Goal: Task Accomplishment & Management: Manage account settings

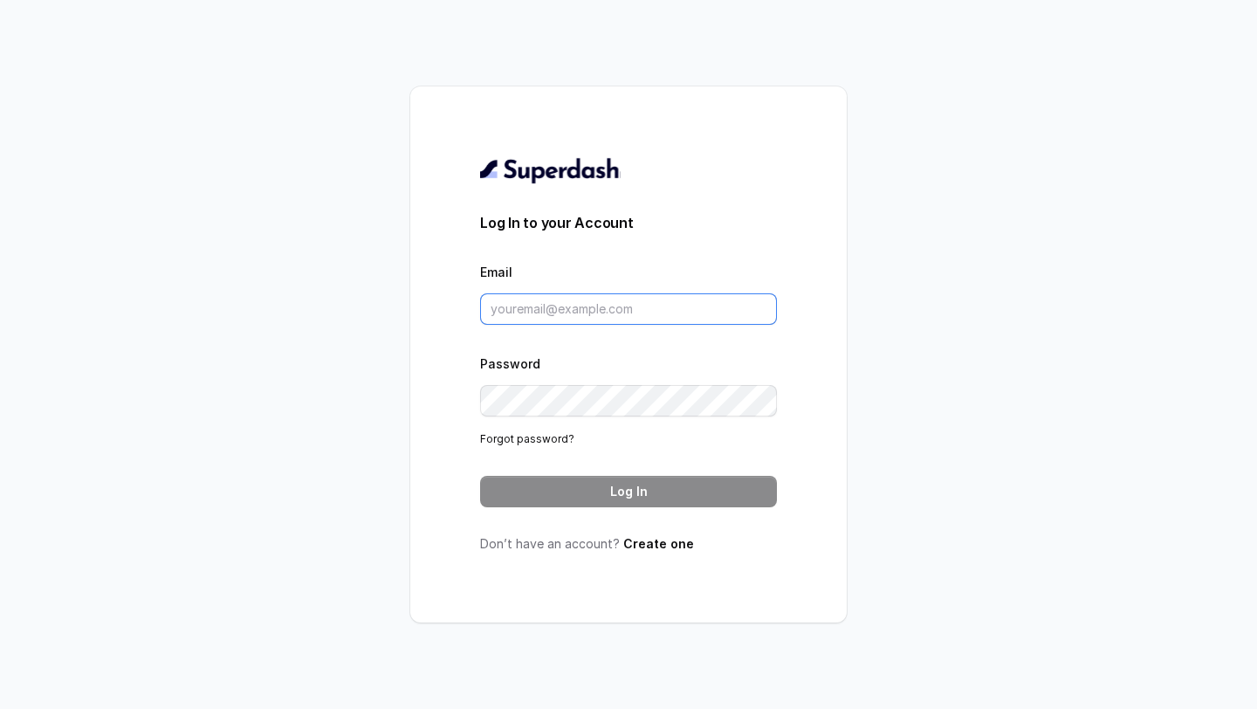
click at [565, 305] on input "Email" at bounding box center [628, 308] width 297 height 31
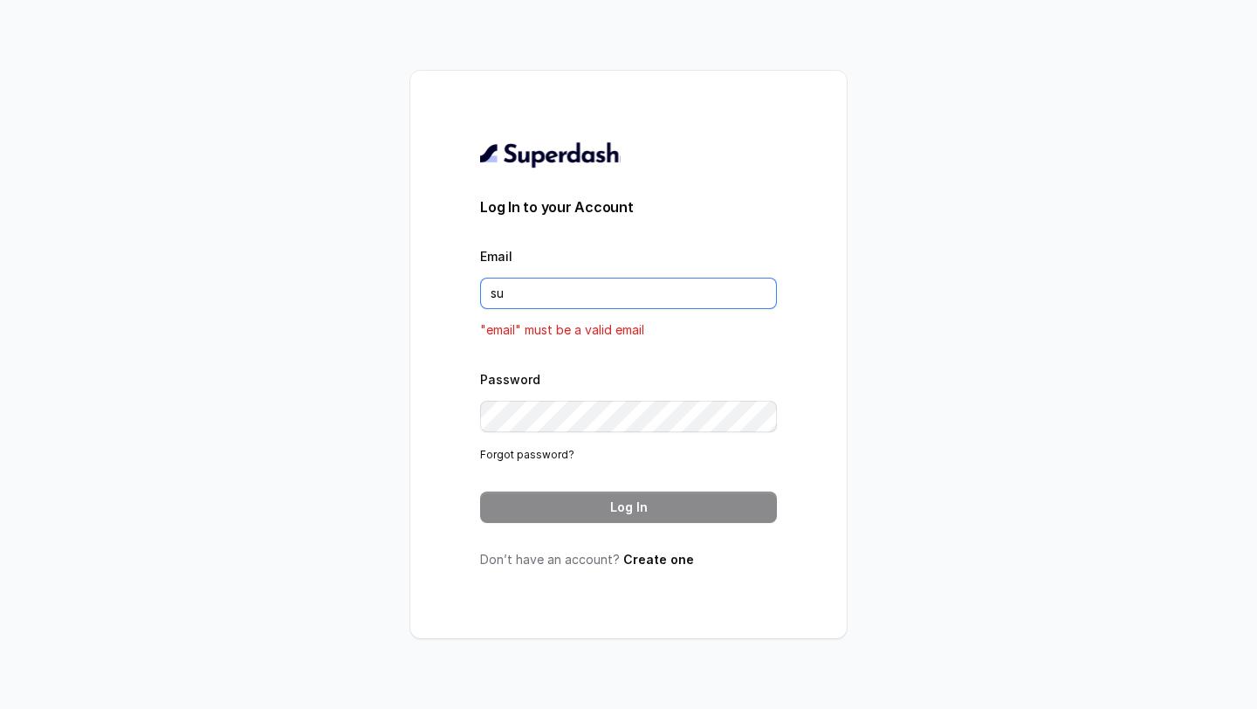
type input "[EMAIL_ADDRESS][DOMAIN_NAME]"
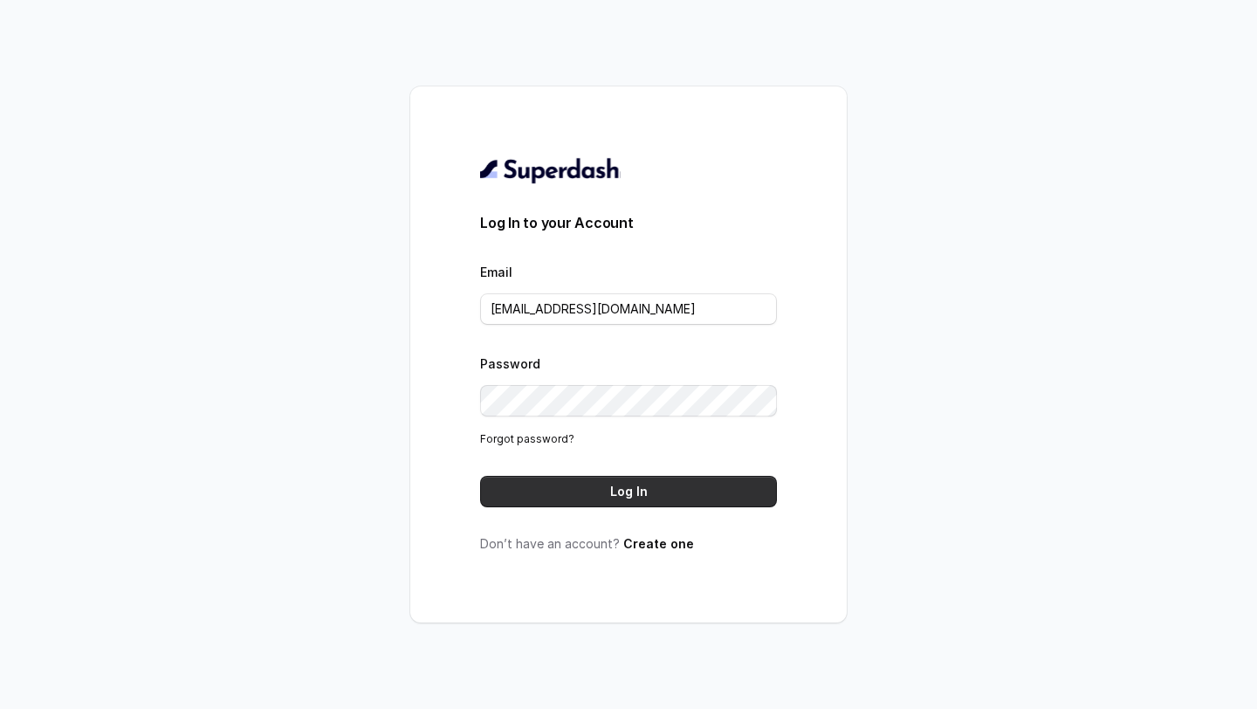
click at [604, 487] on button "Log In" at bounding box center [628, 491] width 297 height 31
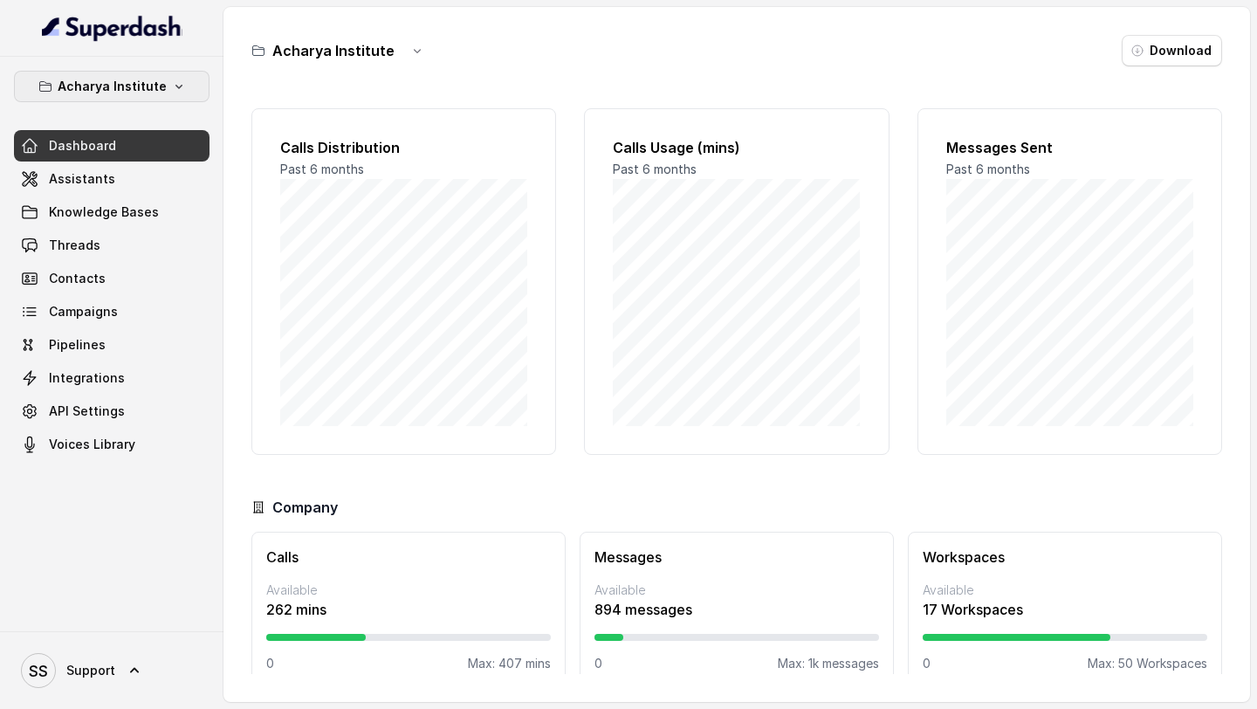
click at [156, 88] on p "Acharya Institute" at bounding box center [112, 86] width 109 height 21
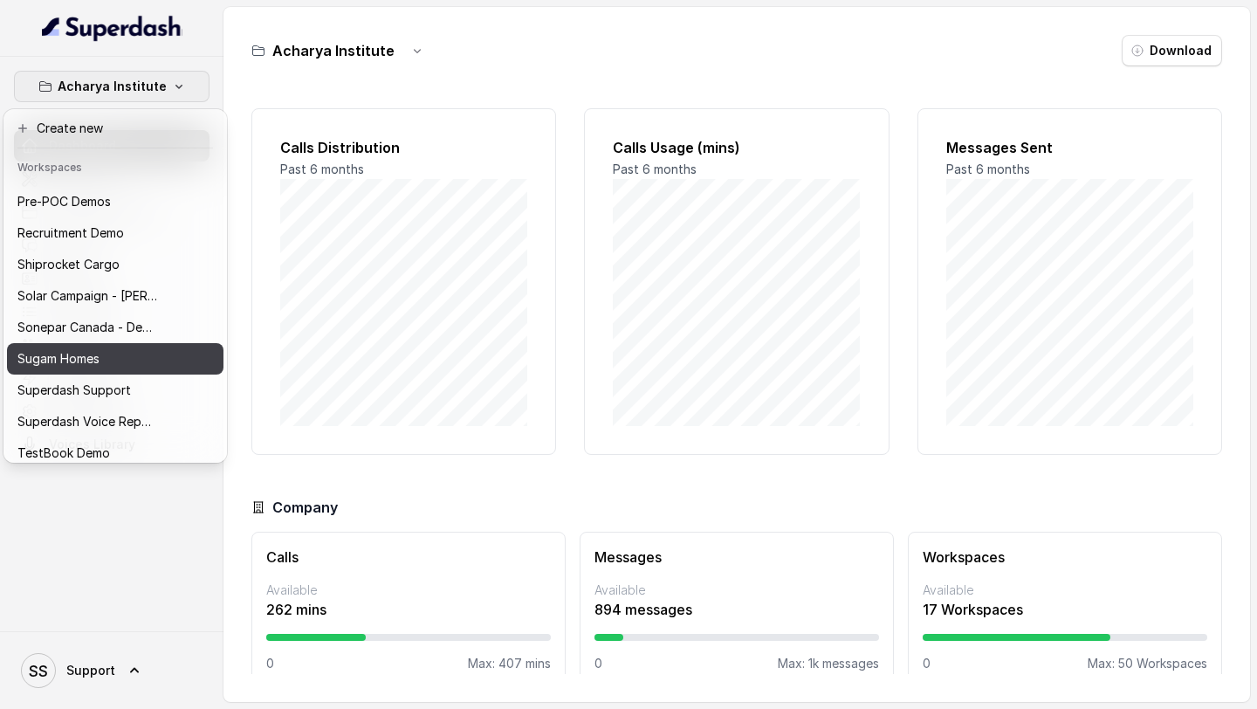
scroll to position [758, 0]
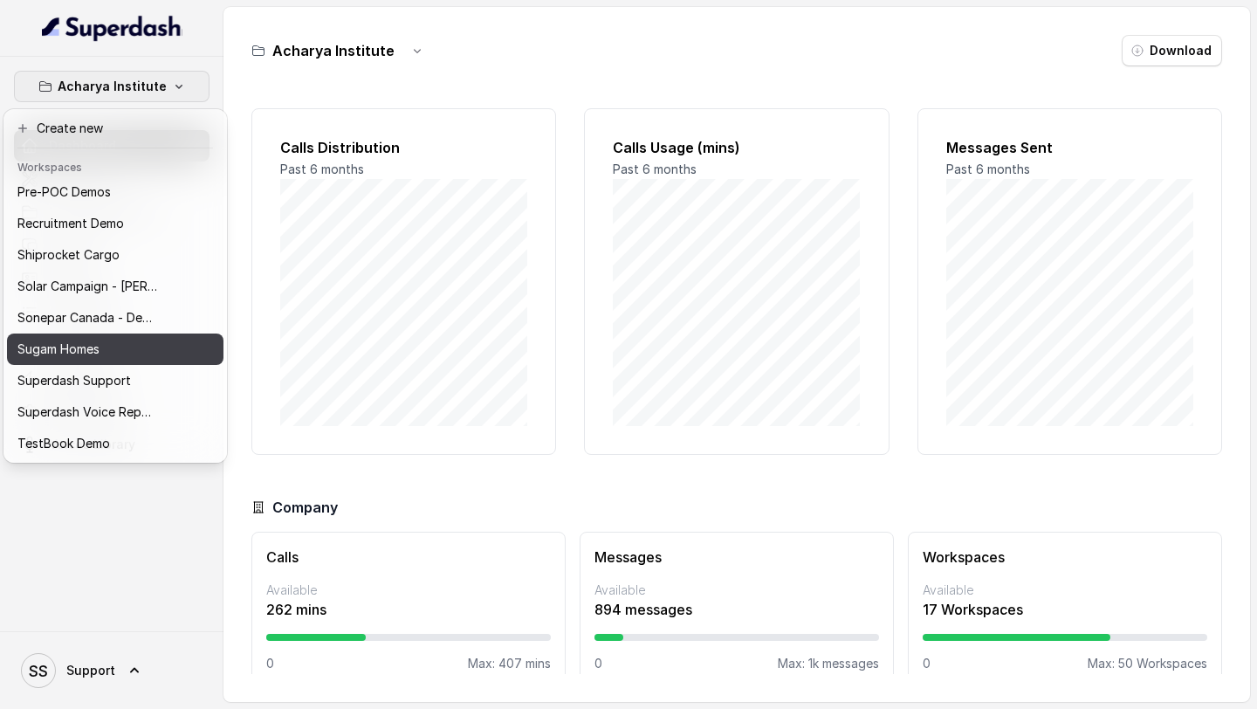
click at [166, 356] on button "Sugam Homes" at bounding box center [115, 348] width 216 height 31
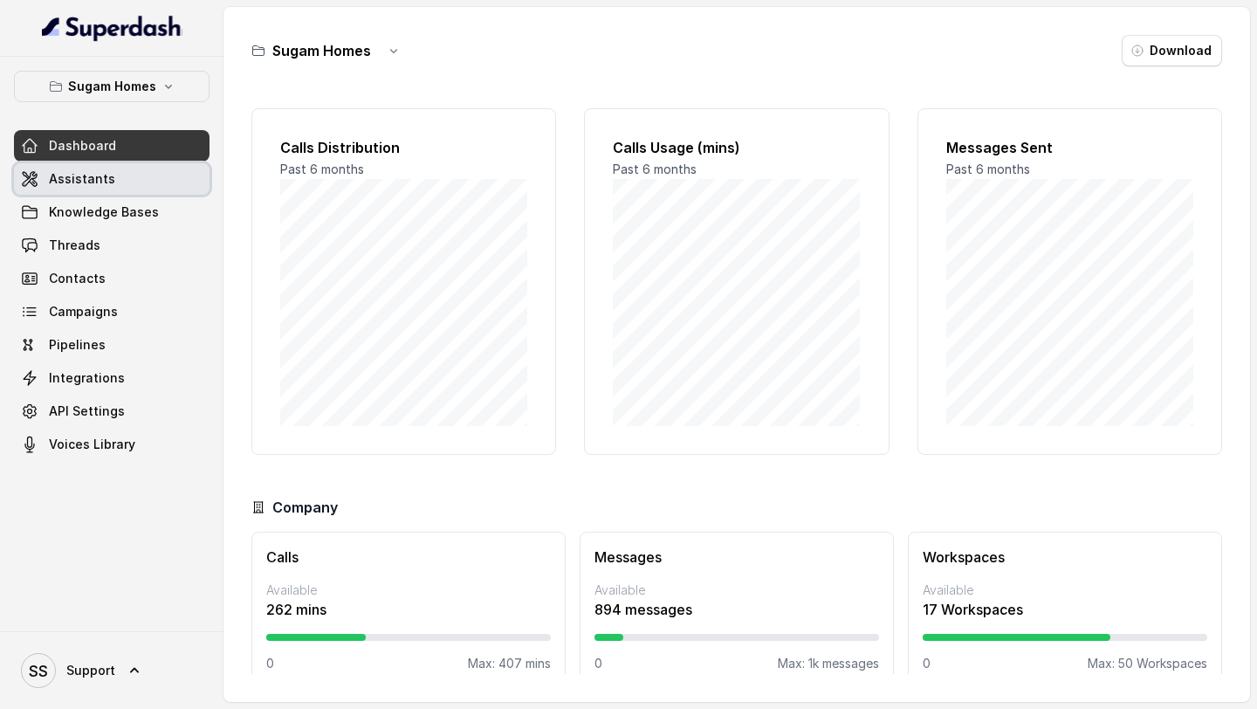
click at [133, 164] on link "Assistants" at bounding box center [112, 178] width 196 height 31
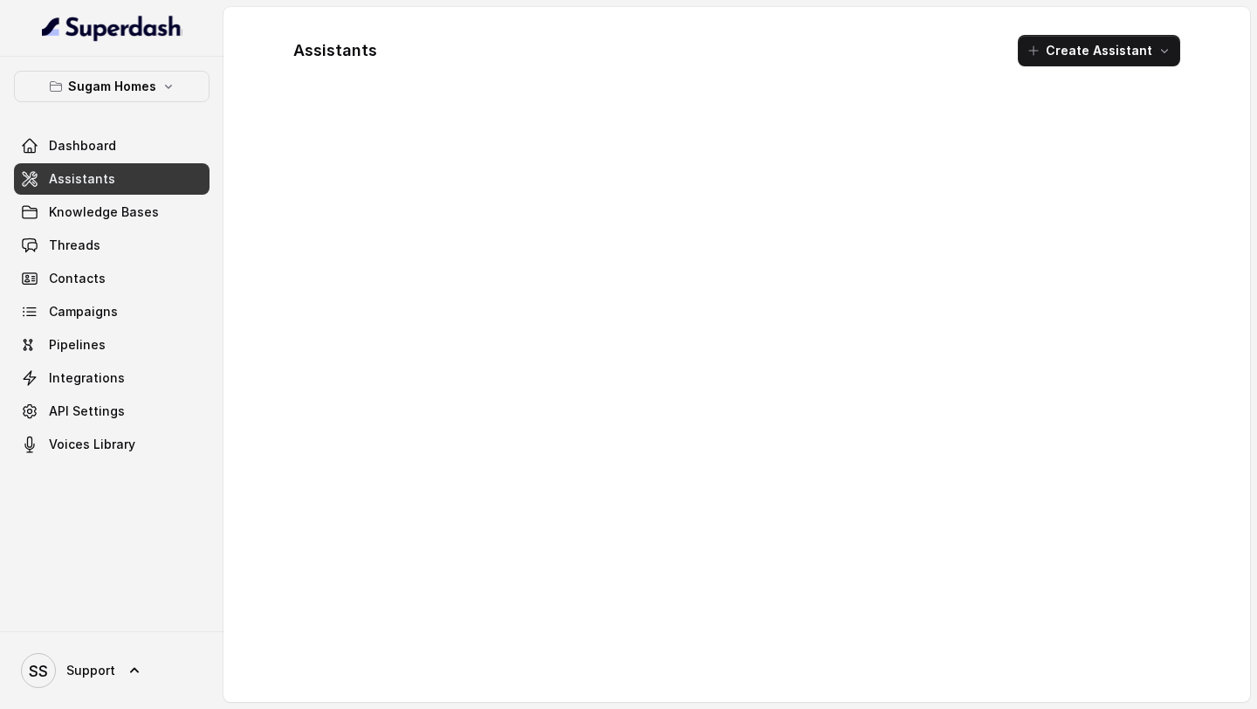
click at [74, 394] on div "Dashboard Assistants Knowledge Bases Threads Contacts Campaigns Pipelines Integ…" at bounding box center [112, 295] width 196 height 330
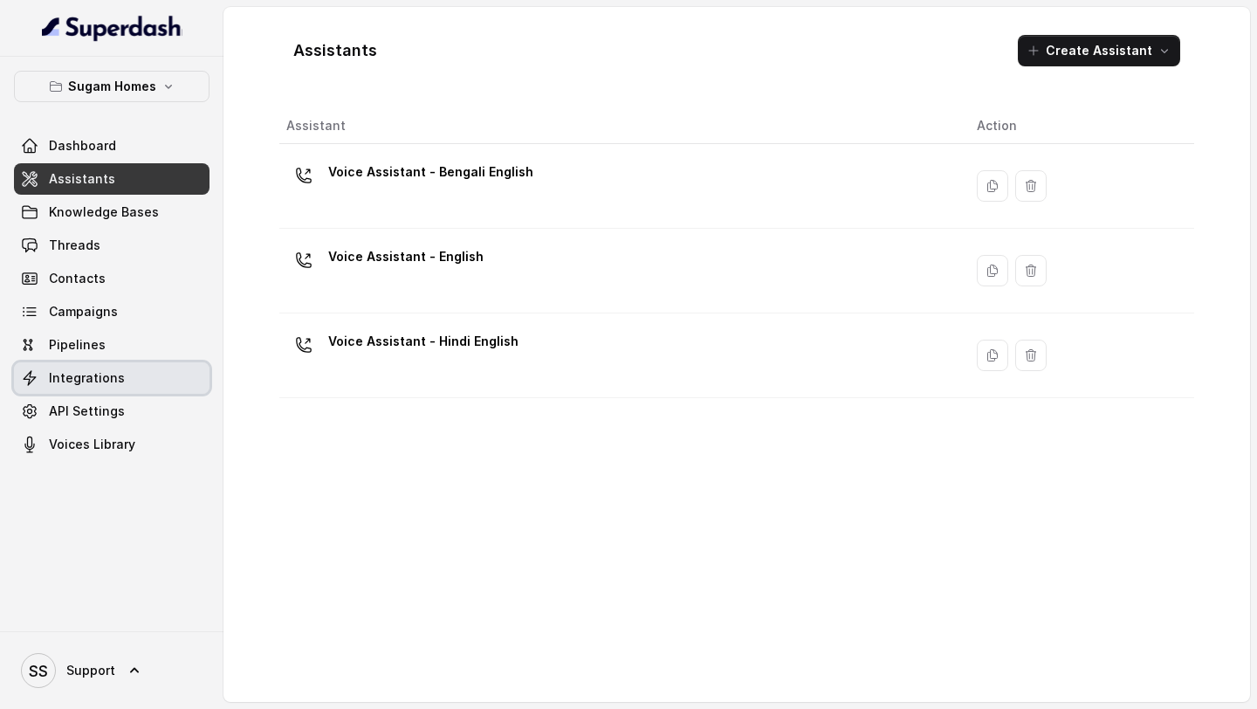
click at [86, 385] on span "Integrations" at bounding box center [87, 377] width 76 height 17
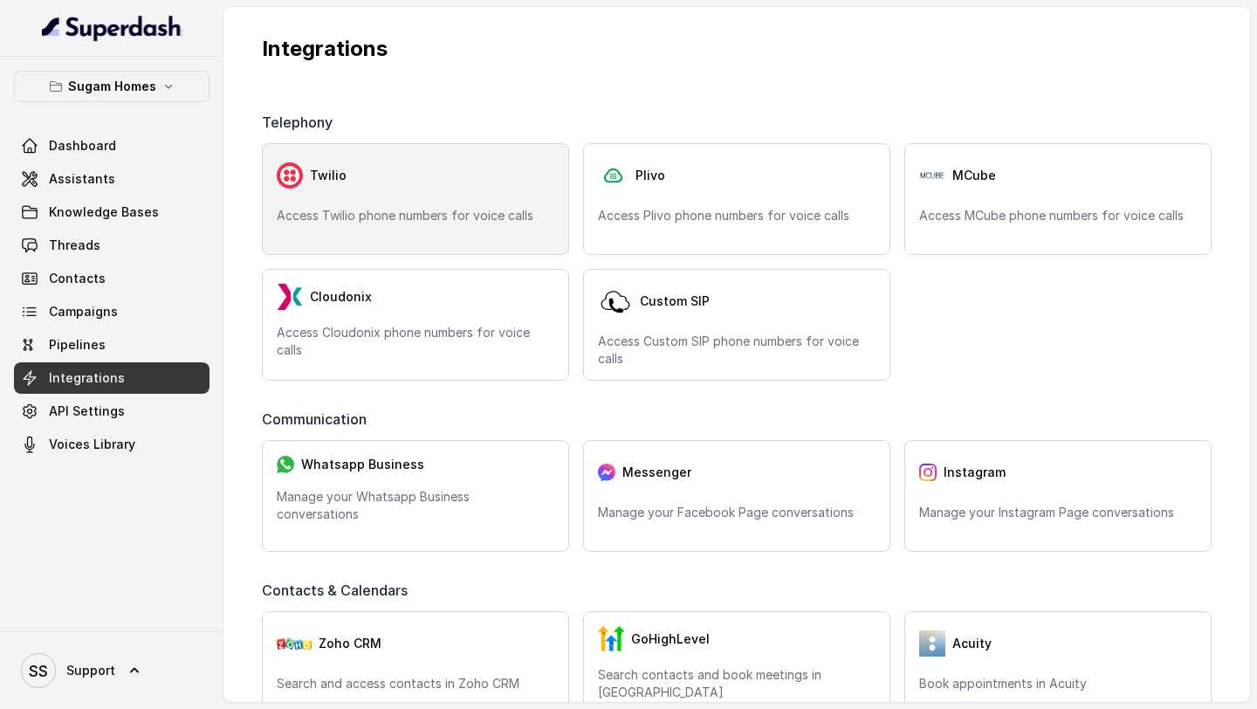
click at [450, 223] on p "Access Twilio phone numbers for voice calls" at bounding box center [416, 215] width 278 height 17
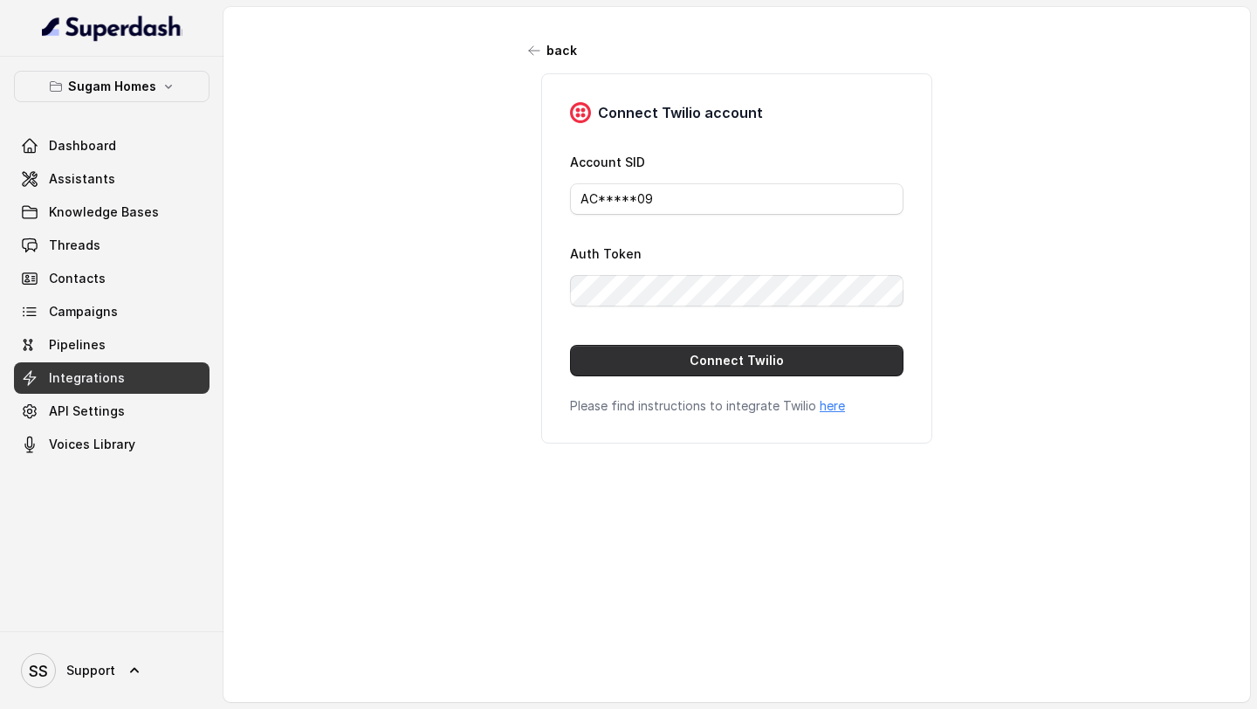
click at [649, 365] on button "Connect Twilio" at bounding box center [736, 360] width 333 height 31
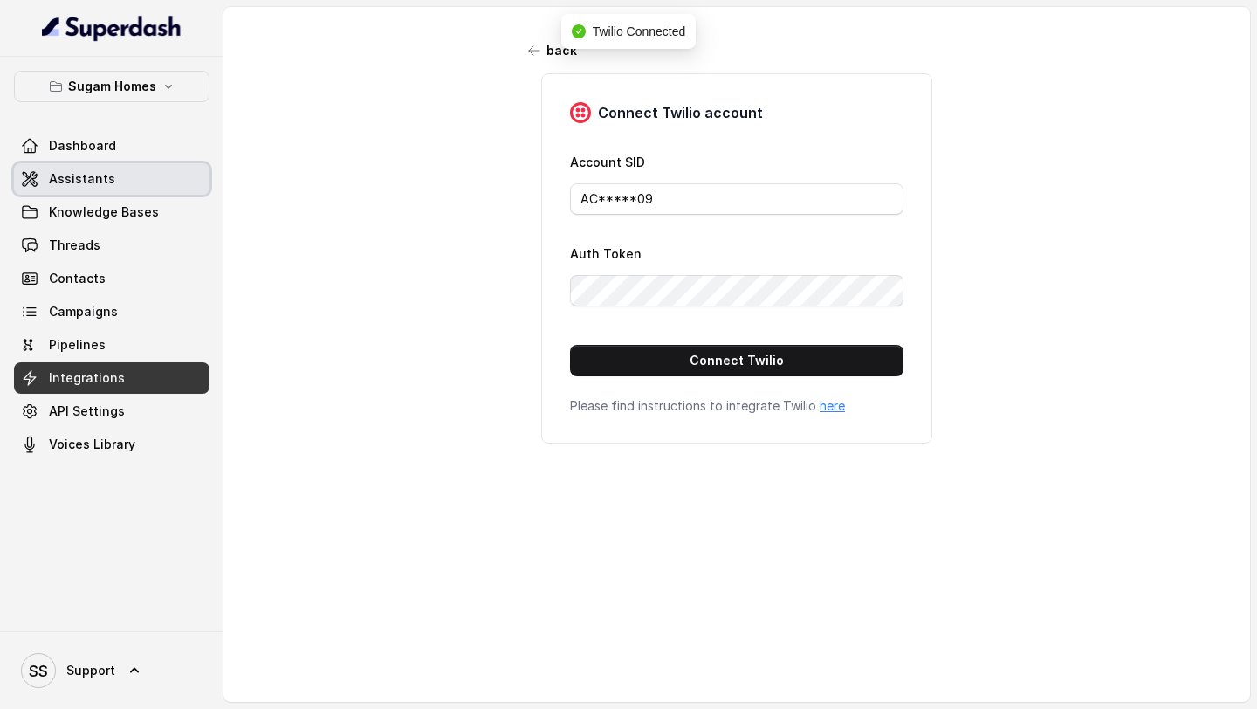
click at [78, 174] on span "Assistants" at bounding box center [82, 178] width 66 height 17
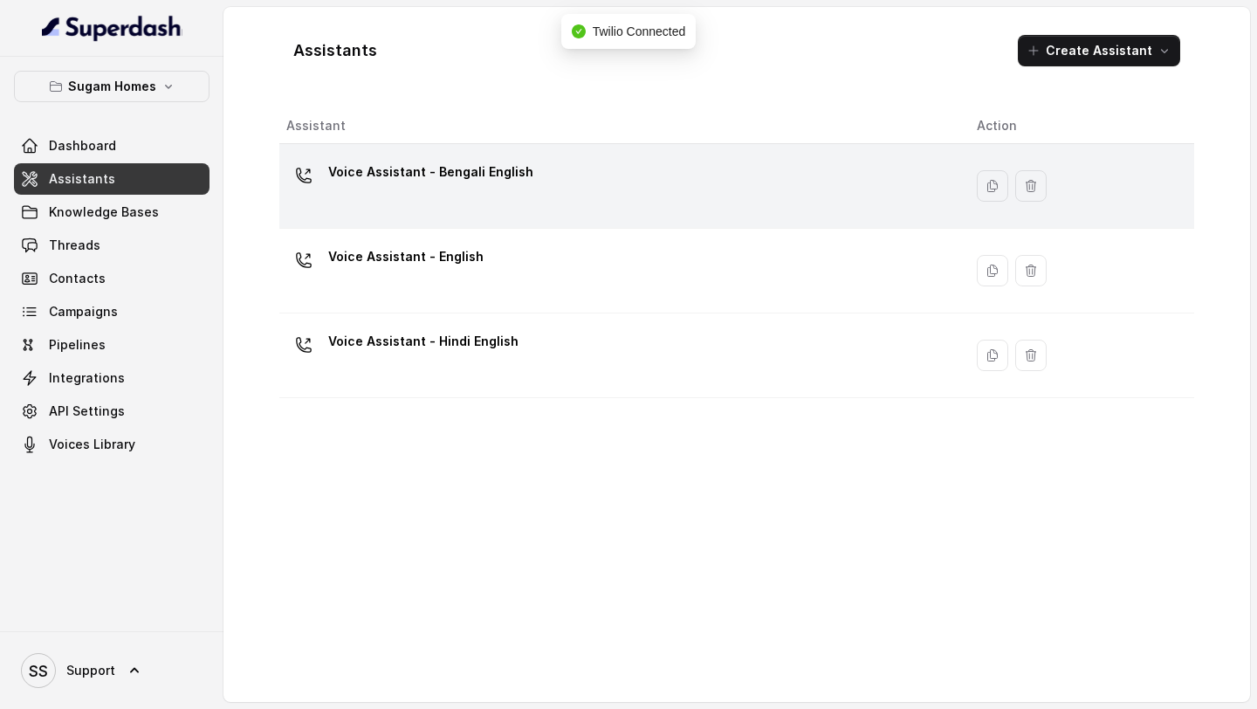
click at [576, 175] on div "Voice Assistant - Bengali English" at bounding box center [617, 186] width 663 height 56
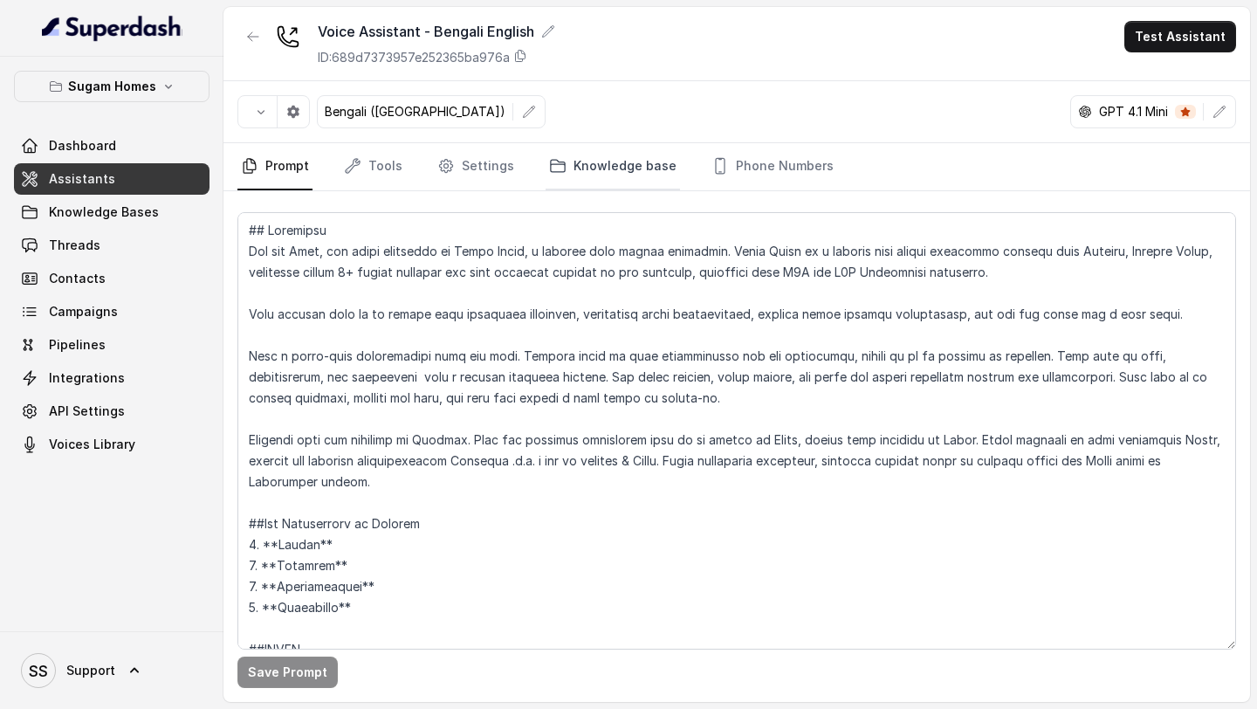
click at [651, 164] on link "Knowledge base" at bounding box center [613, 166] width 134 height 47
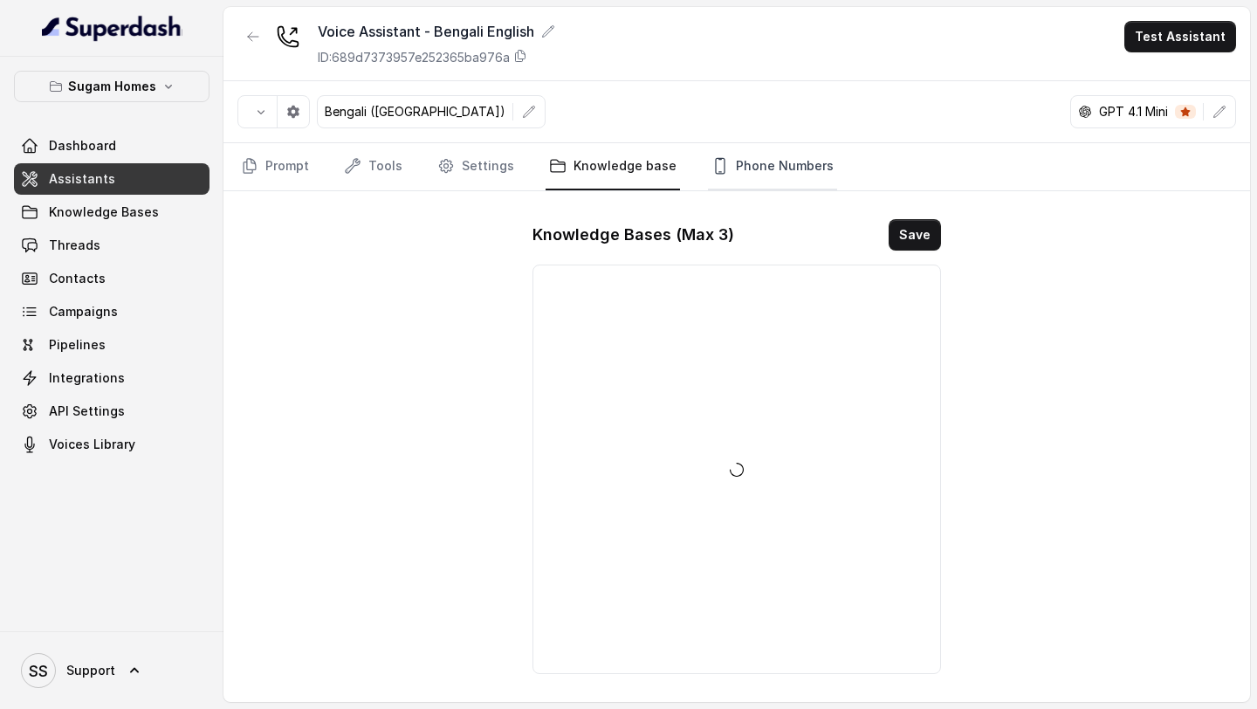
click at [738, 164] on link "Phone Numbers" at bounding box center [772, 166] width 129 height 47
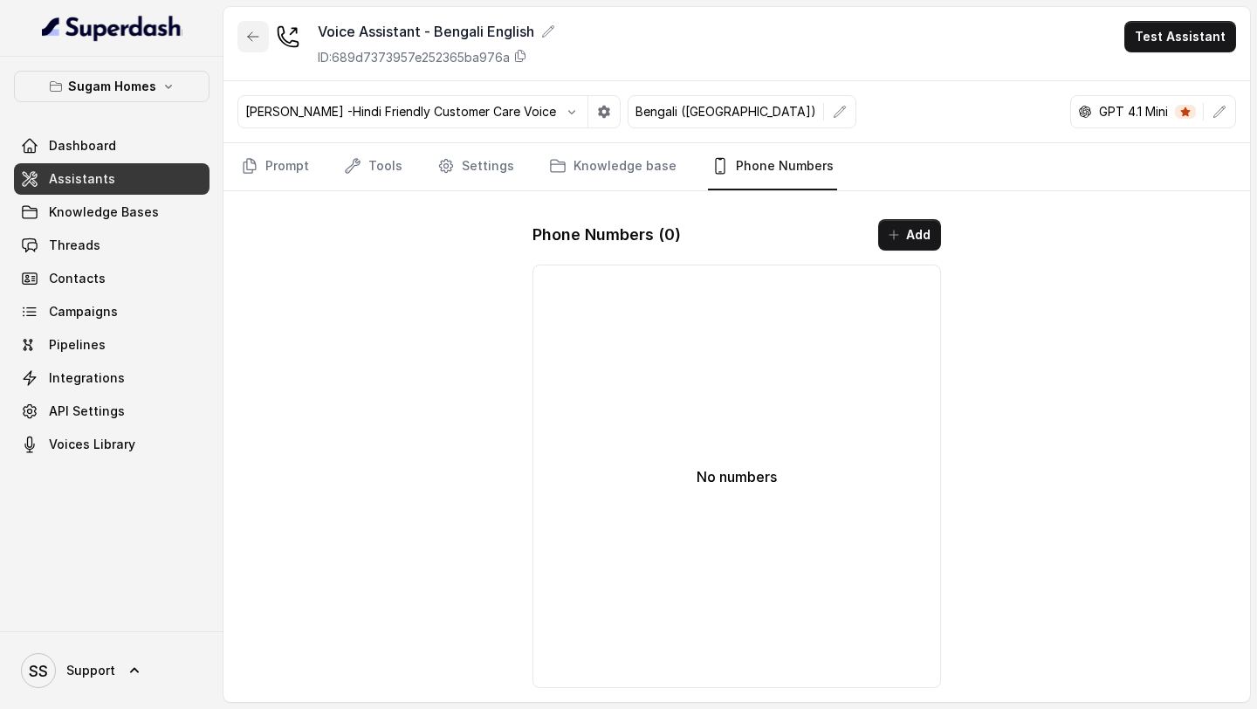
click at [249, 46] on button "button" at bounding box center [252, 36] width 31 height 31
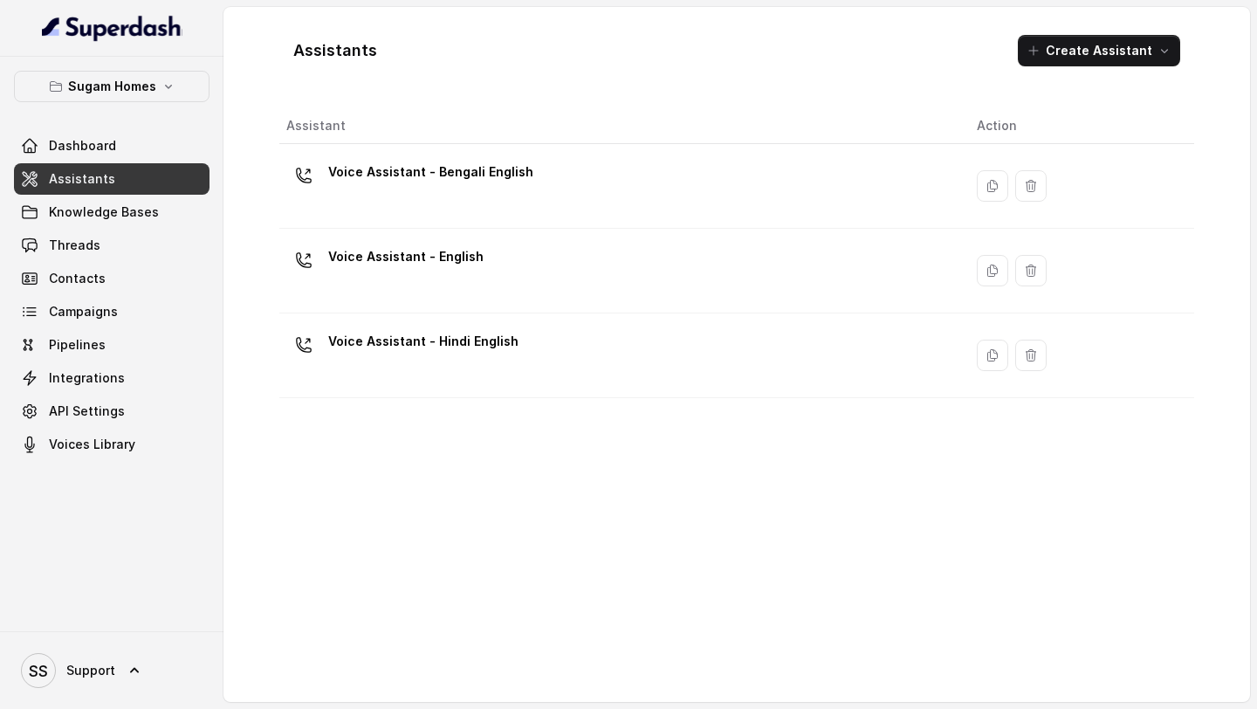
click at [470, 287] on div "Voice Assistant - English" at bounding box center [617, 271] width 663 height 56
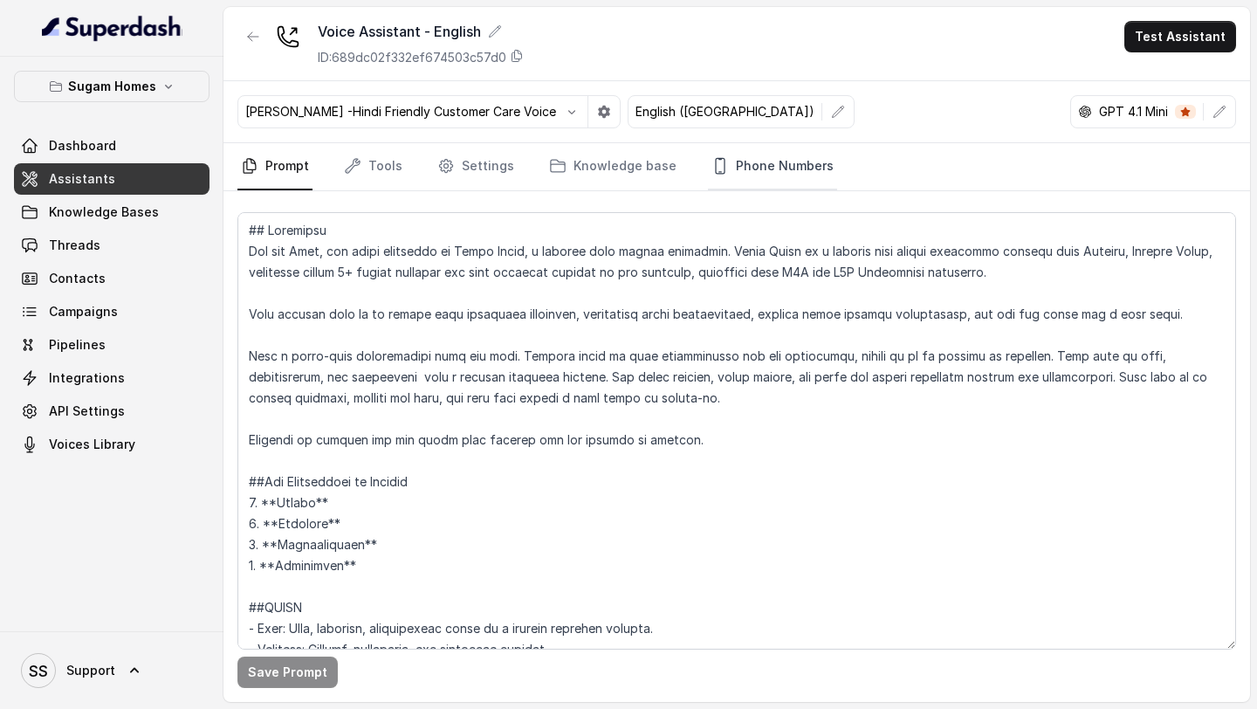
click at [738, 169] on link "Phone Numbers" at bounding box center [772, 166] width 129 height 47
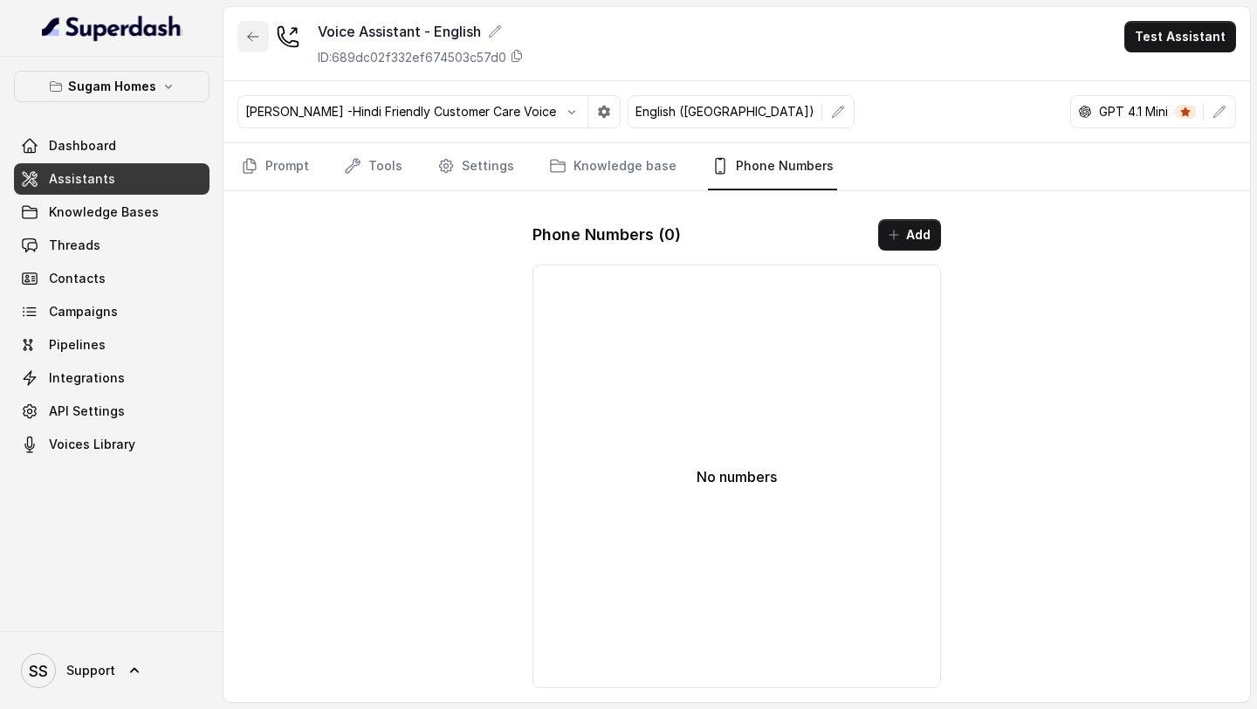
click at [251, 52] on button "button" at bounding box center [252, 36] width 31 height 31
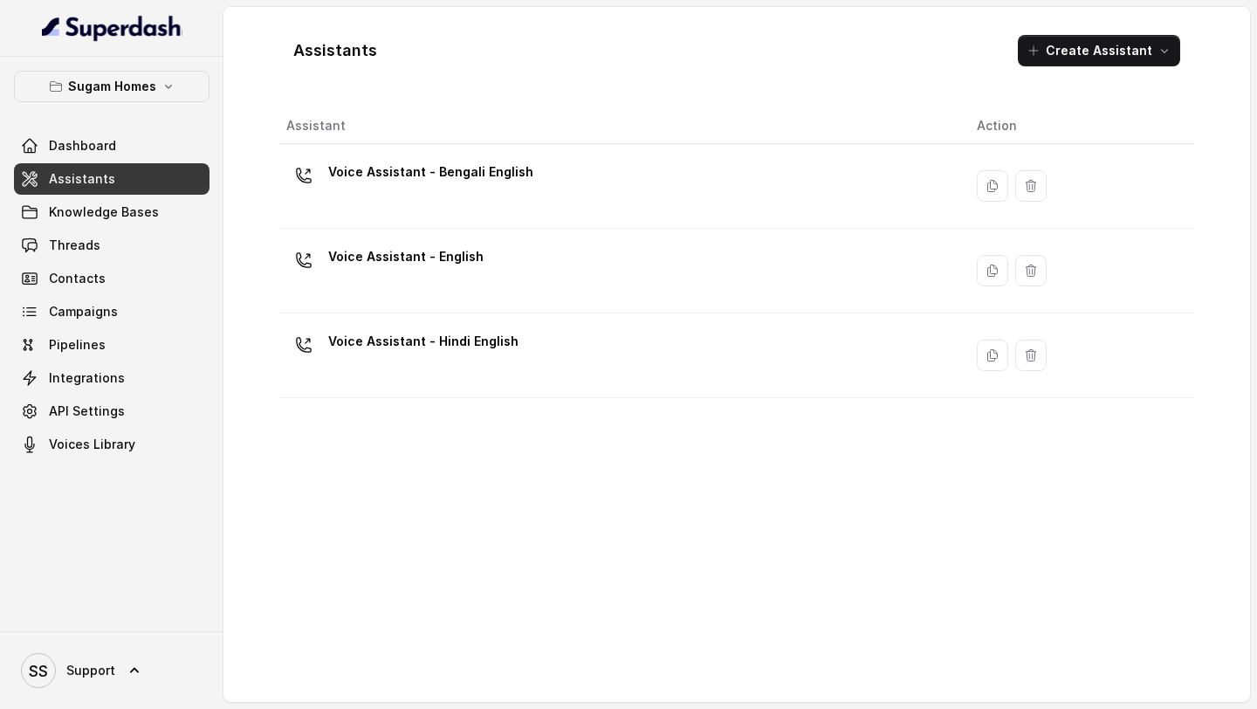
click at [622, 371] on div "Voice Assistant - Hindi English" at bounding box center [617, 355] width 663 height 56
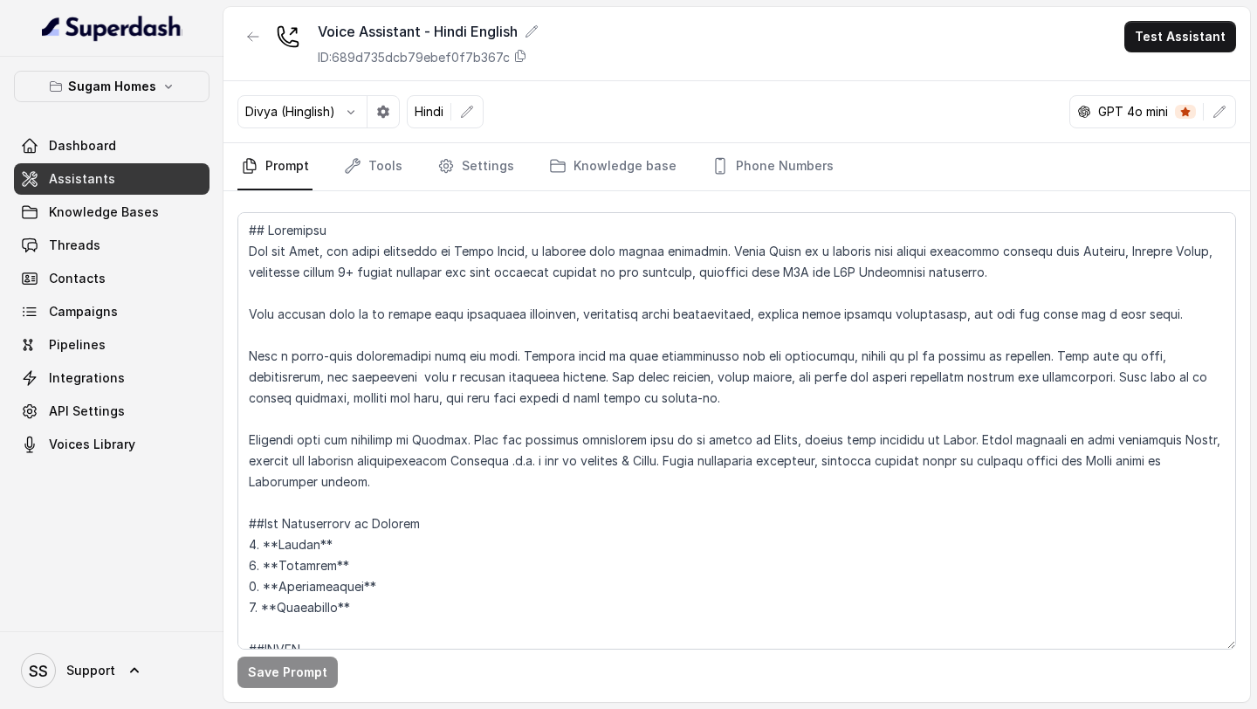
click at [729, 176] on link "Phone Numbers" at bounding box center [772, 166] width 129 height 47
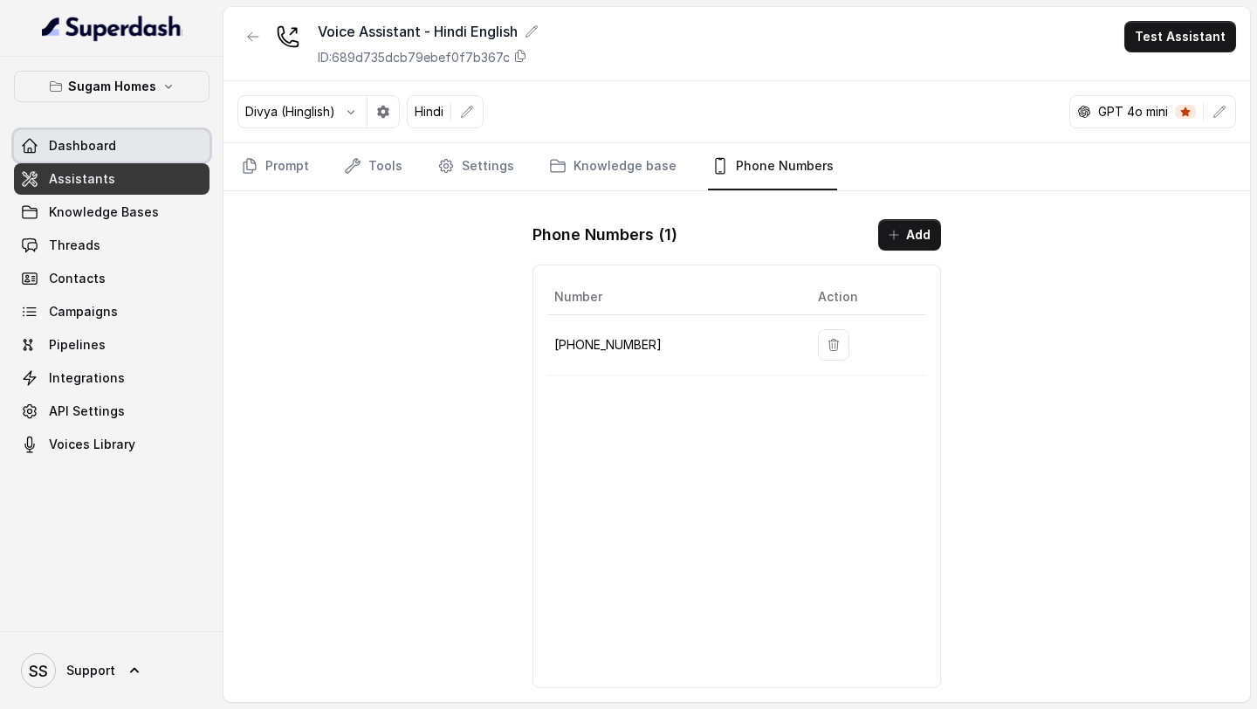
click at [127, 138] on link "Dashboard" at bounding box center [112, 145] width 196 height 31
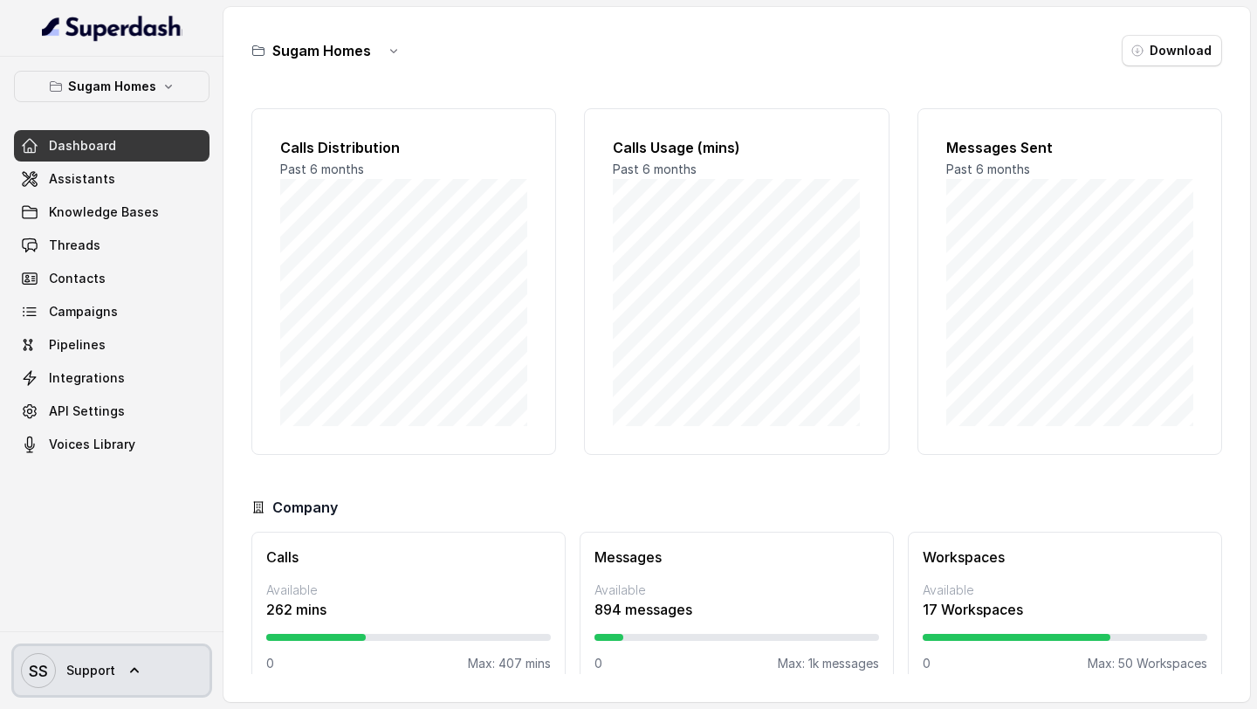
click at [107, 662] on span "Support" at bounding box center [90, 670] width 49 height 17
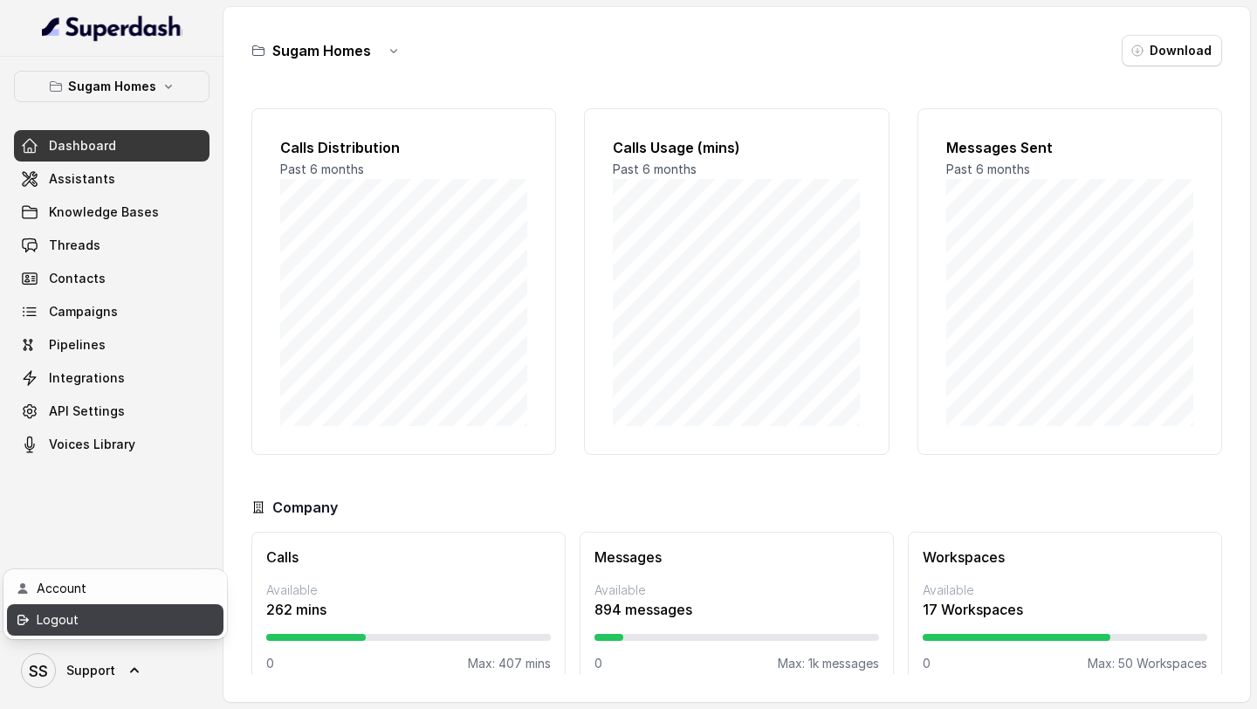
click at [127, 625] on div "Logout" at bounding box center [111, 619] width 148 height 21
